Goal: Transaction & Acquisition: Purchase product/service

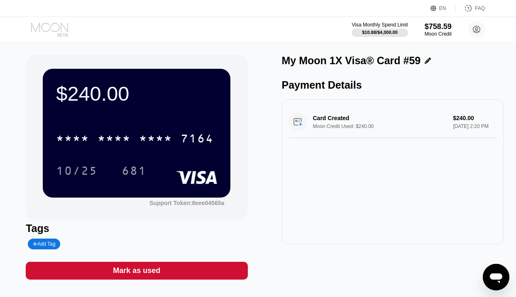
click at [50, 24] on icon at bounding box center [50, 29] width 39 height 15
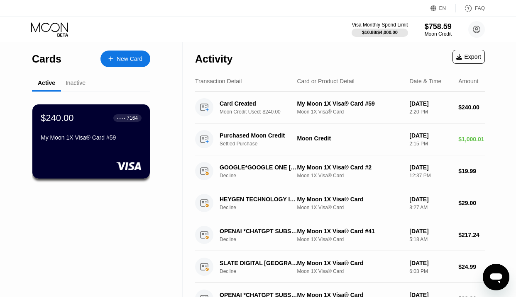
click at [138, 60] on div "New Card" at bounding box center [130, 59] width 26 height 7
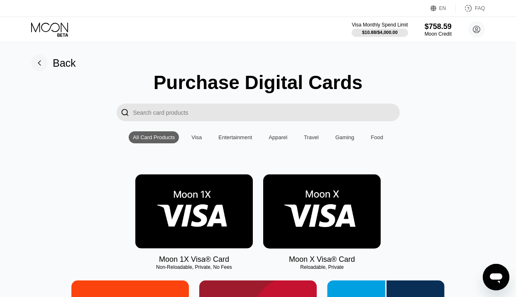
click at [217, 185] on img at bounding box center [193, 212] width 117 height 74
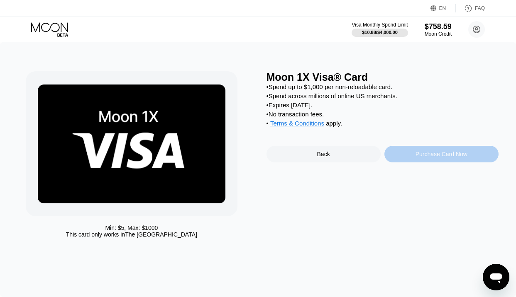
click at [418, 150] on div "Purchase Card Now" at bounding box center [441, 154] width 114 height 17
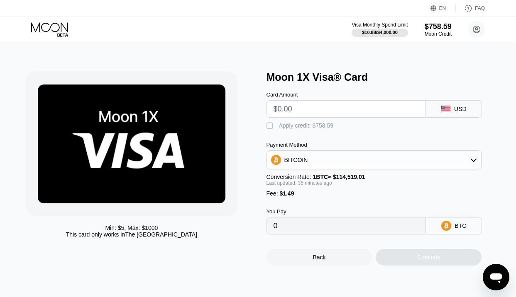
click at [329, 111] on input "text" at bounding box center [346, 109] width 146 height 17
type input "$12"
type input "0.00011794"
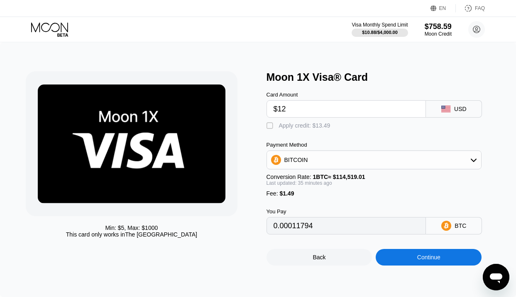
type input "$120"
type input "0.00106209"
type input "$120"
click at [311, 123] on div "Apply credit: $121.49" at bounding box center [306, 125] width 55 height 7
type input "0"
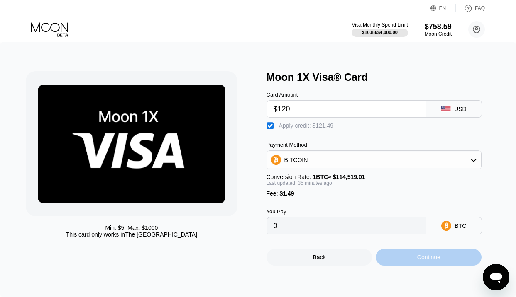
click at [414, 258] on div "Continue" at bounding box center [428, 257] width 106 height 17
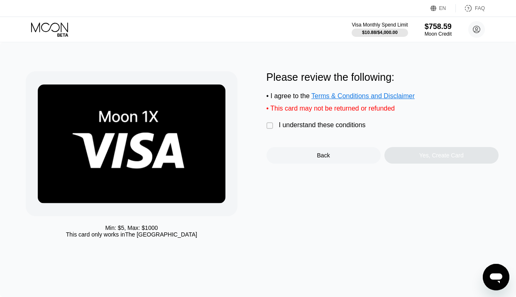
click at [287, 127] on div "I understand these conditions" at bounding box center [322, 125] width 87 height 7
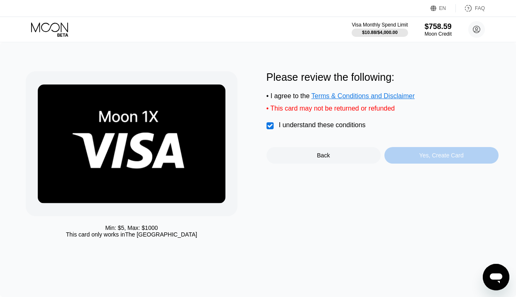
click at [414, 149] on div "Yes, Create Card" at bounding box center [441, 155] width 114 height 17
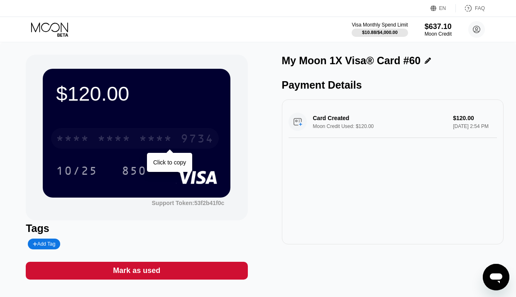
click at [125, 132] on div "* * * * * * * * * * * * 9734" at bounding box center [135, 138] width 168 height 21
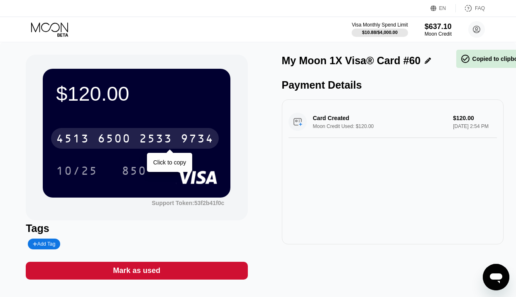
click at [125, 132] on div "[CREDIT_CARD_NUMBER]" at bounding box center [135, 138] width 168 height 21
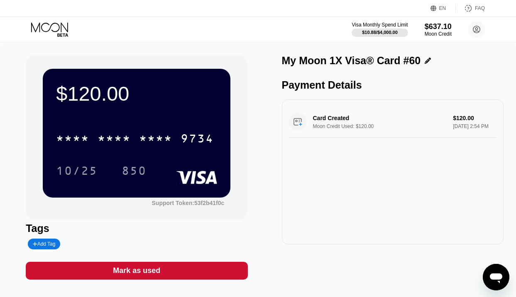
click at [58, 26] on icon at bounding box center [50, 29] width 39 height 15
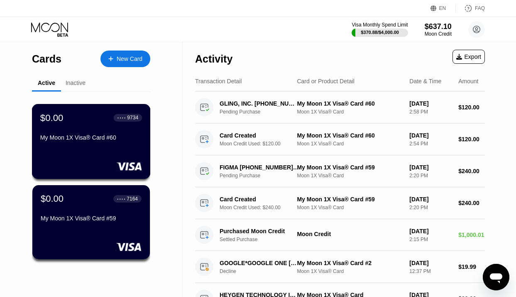
click at [108, 148] on div "$0.00 ● ● ● ● 9734 My Moon 1X Visa® Card #60" at bounding box center [91, 141] width 119 height 75
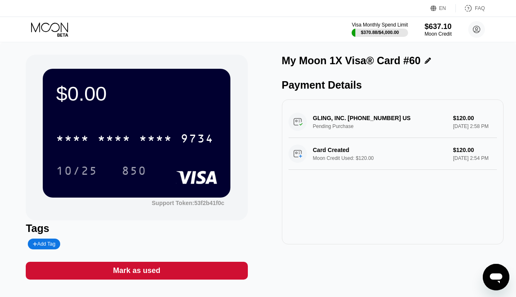
click at [120, 271] on div "Mark as used" at bounding box center [136, 271] width 47 height 10
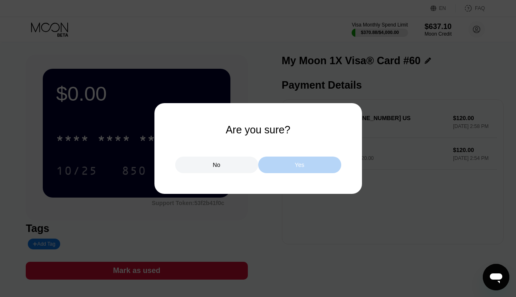
click at [281, 168] on div "Yes" at bounding box center [299, 165] width 83 height 17
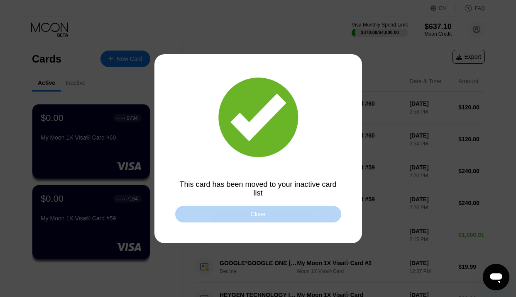
click at [195, 222] on div "Close" at bounding box center [258, 214] width 166 height 17
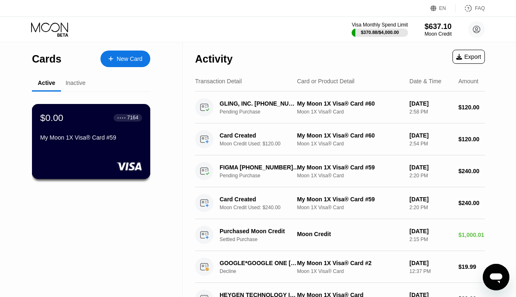
click at [87, 139] on div "My Moon 1X Visa® Card #59" at bounding box center [91, 137] width 102 height 7
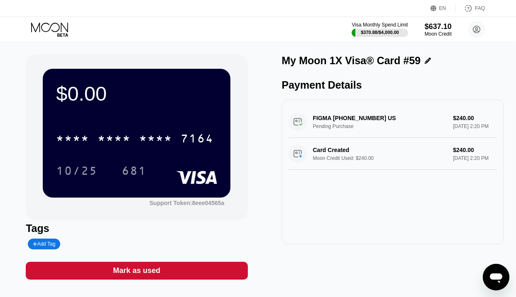
click at [136, 272] on div "Mark as used" at bounding box center [136, 271] width 47 height 10
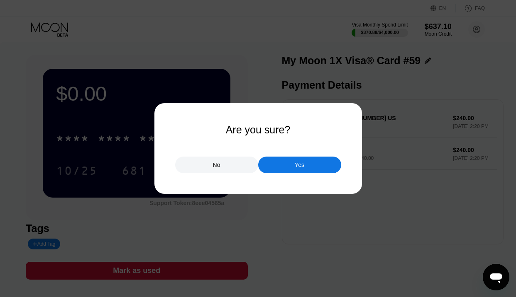
click at [285, 165] on div "Yes" at bounding box center [299, 165] width 83 height 17
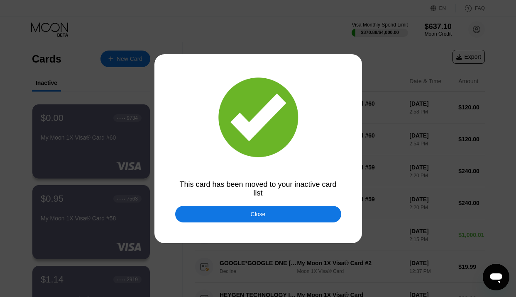
click at [237, 217] on div "Close" at bounding box center [258, 214] width 166 height 17
